Goal: Check status: Check status

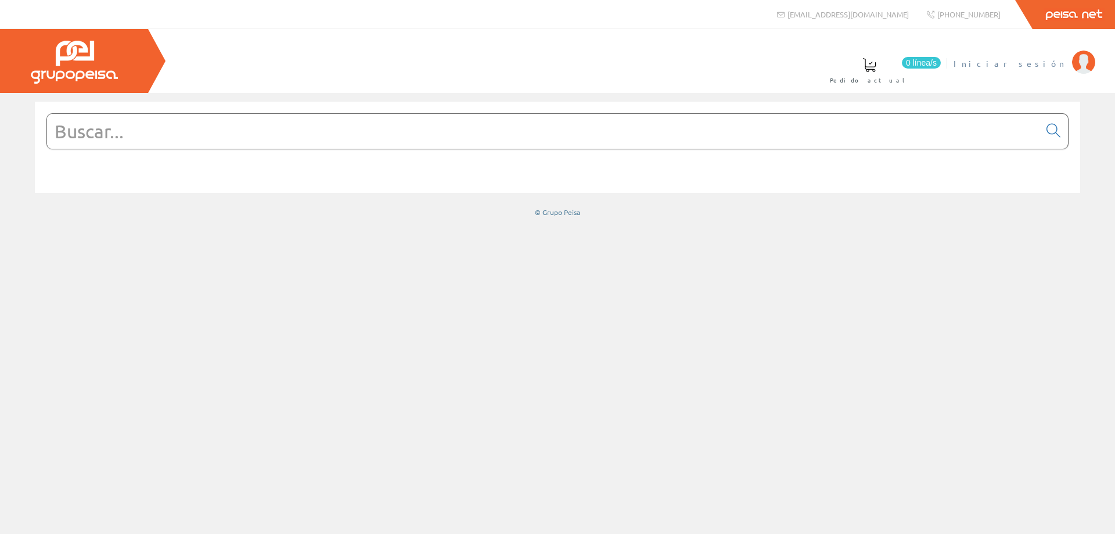
click at [1050, 63] on span "Iniciar sesión" at bounding box center [1010, 64] width 113 height 12
click at [305, 120] on input "text" at bounding box center [543, 131] width 993 height 35
type input "2"
click at [1038, 65] on span "Gestion Y Ahorro" at bounding box center [1005, 64] width 123 height 12
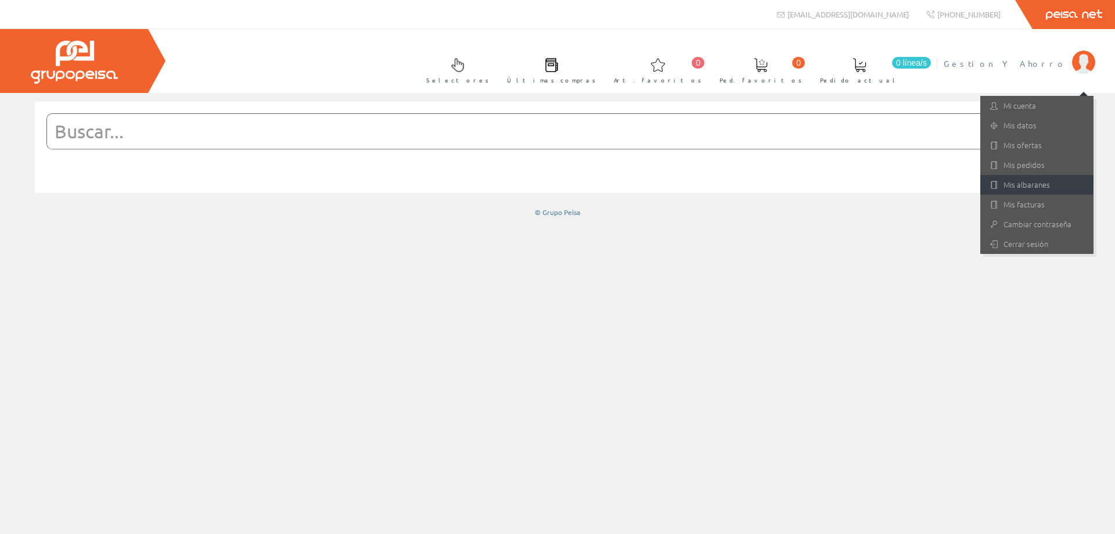
click at [1030, 182] on link "Mis albaranes" at bounding box center [1037, 185] width 113 height 20
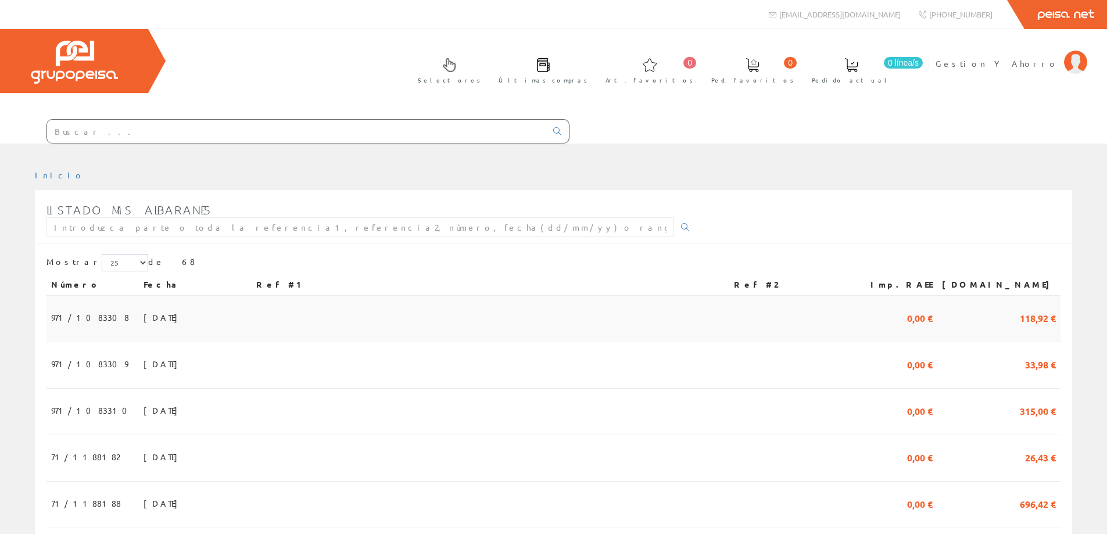
click at [143, 320] on span "16/09/2025" at bounding box center [163, 317] width 40 height 20
click at [143, 356] on span "16/09/2025" at bounding box center [163, 364] width 40 height 20
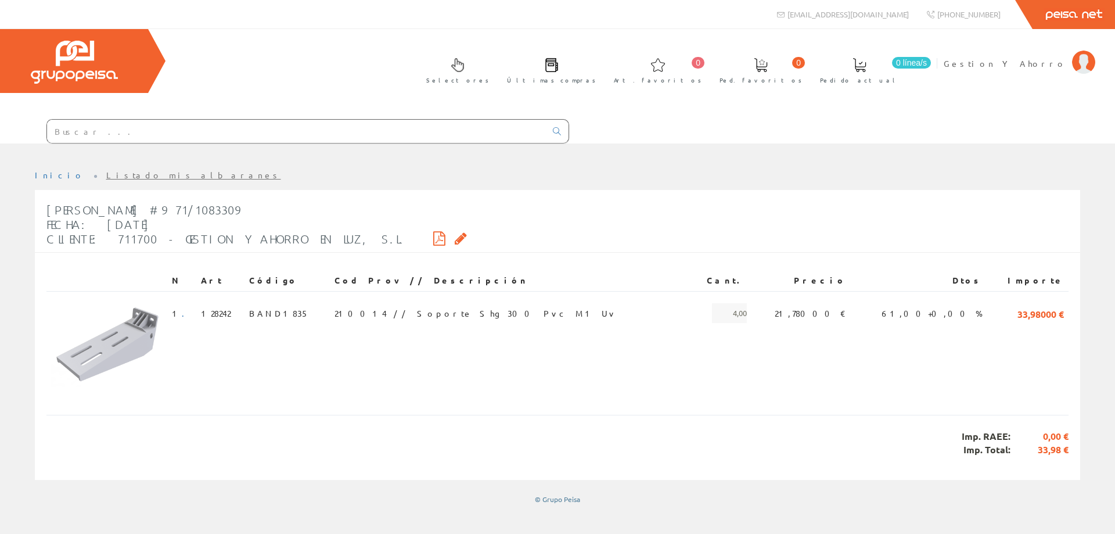
click at [228, 138] on input "text" at bounding box center [296, 131] width 499 height 23
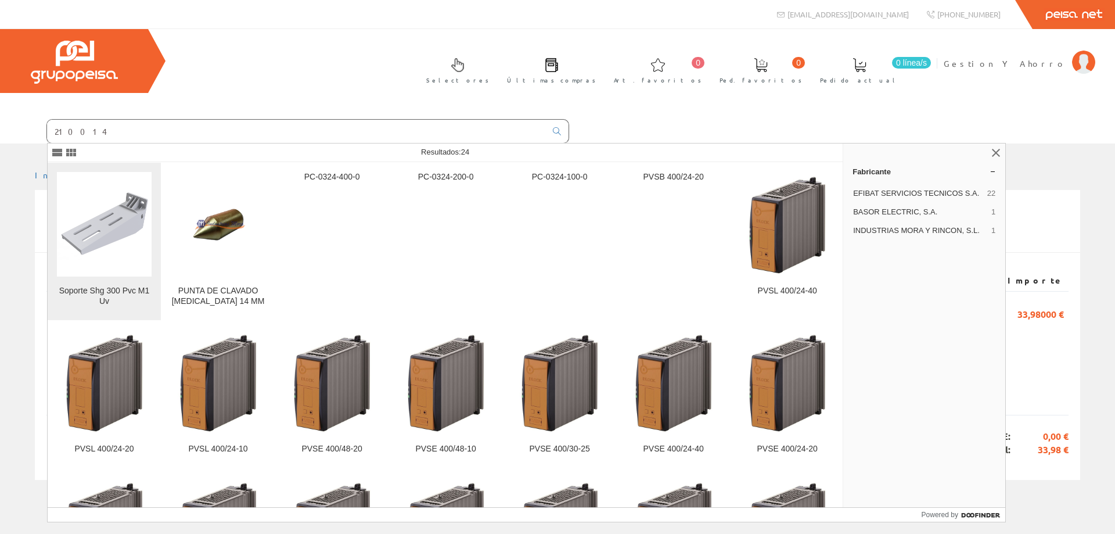
type input "210014"
click at [102, 235] on img at bounding box center [104, 224] width 95 height 71
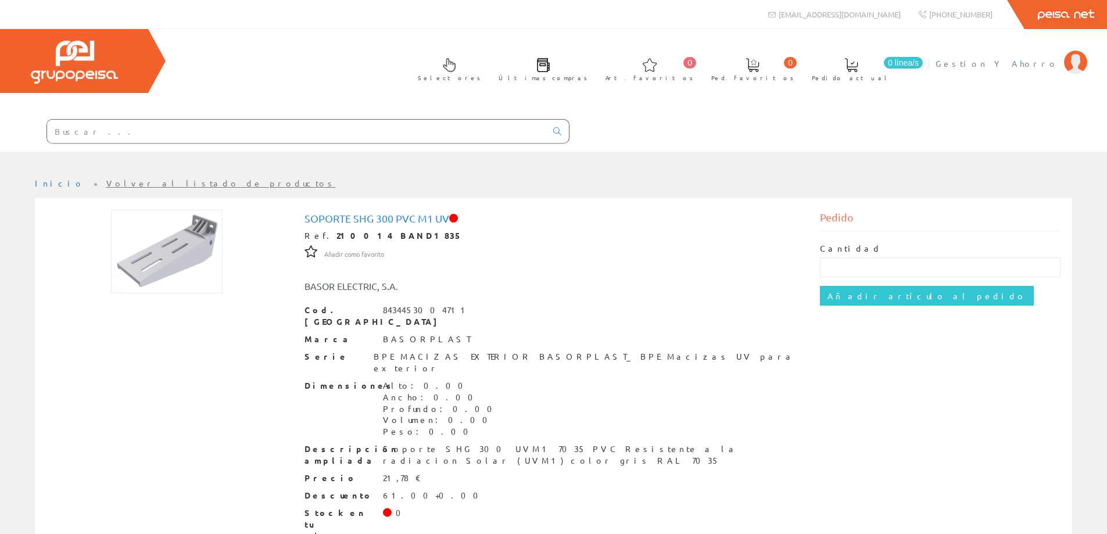
click at [1018, 65] on span "Gestion Y Ahorro" at bounding box center [996, 64] width 123 height 12
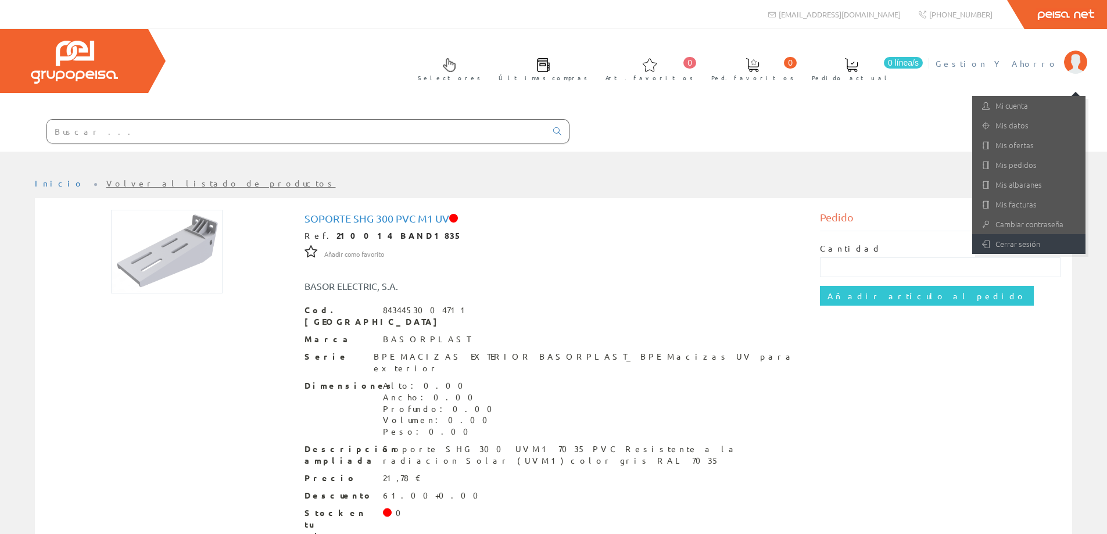
click at [1012, 242] on link "Cerrar sesión" at bounding box center [1028, 244] width 113 height 20
